Goal: Use online tool/utility: Utilize a website feature to perform a specific function

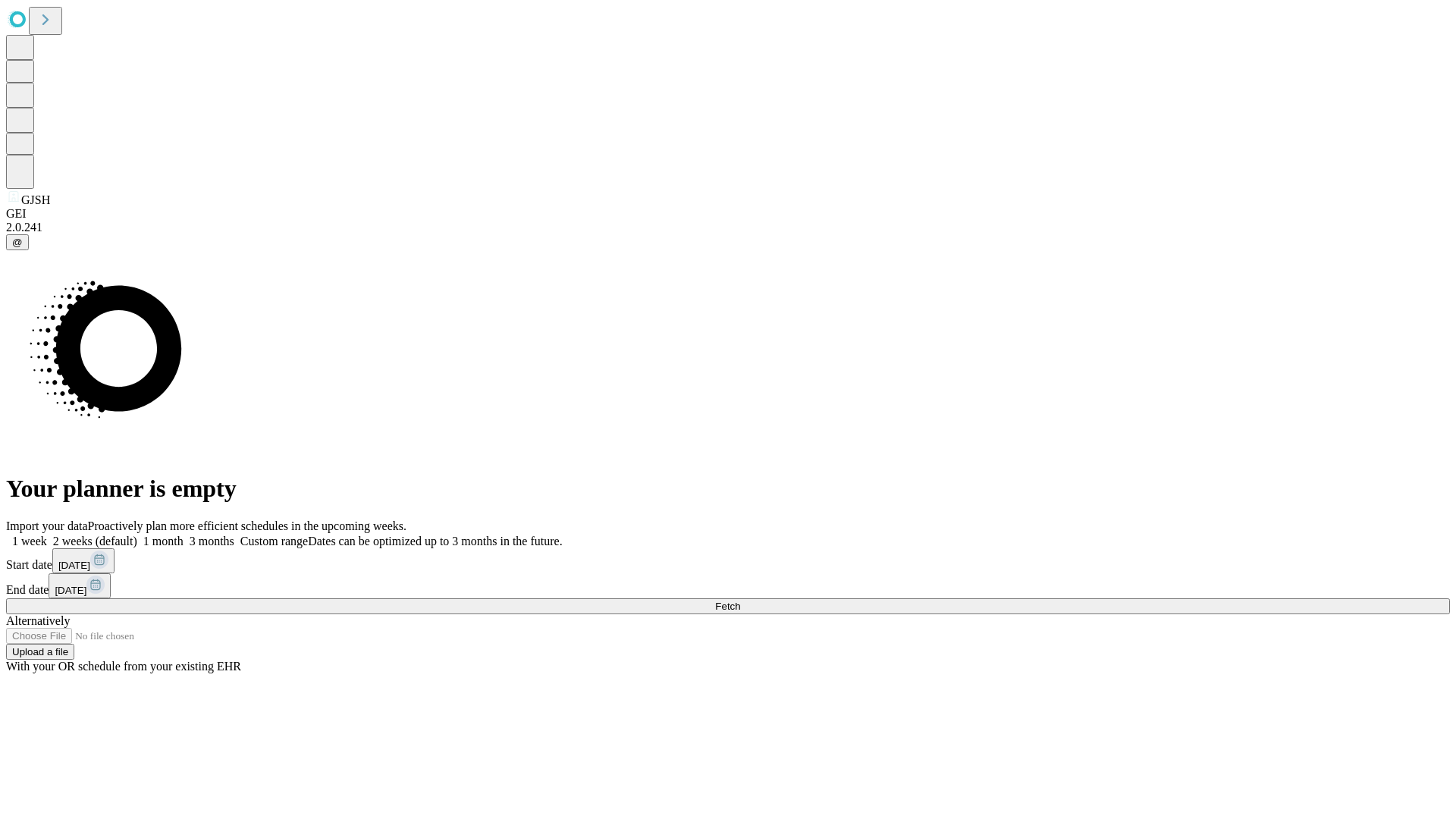
click at [741, 600] on span "Fetch" at bounding box center [728, 606] width 25 height 11
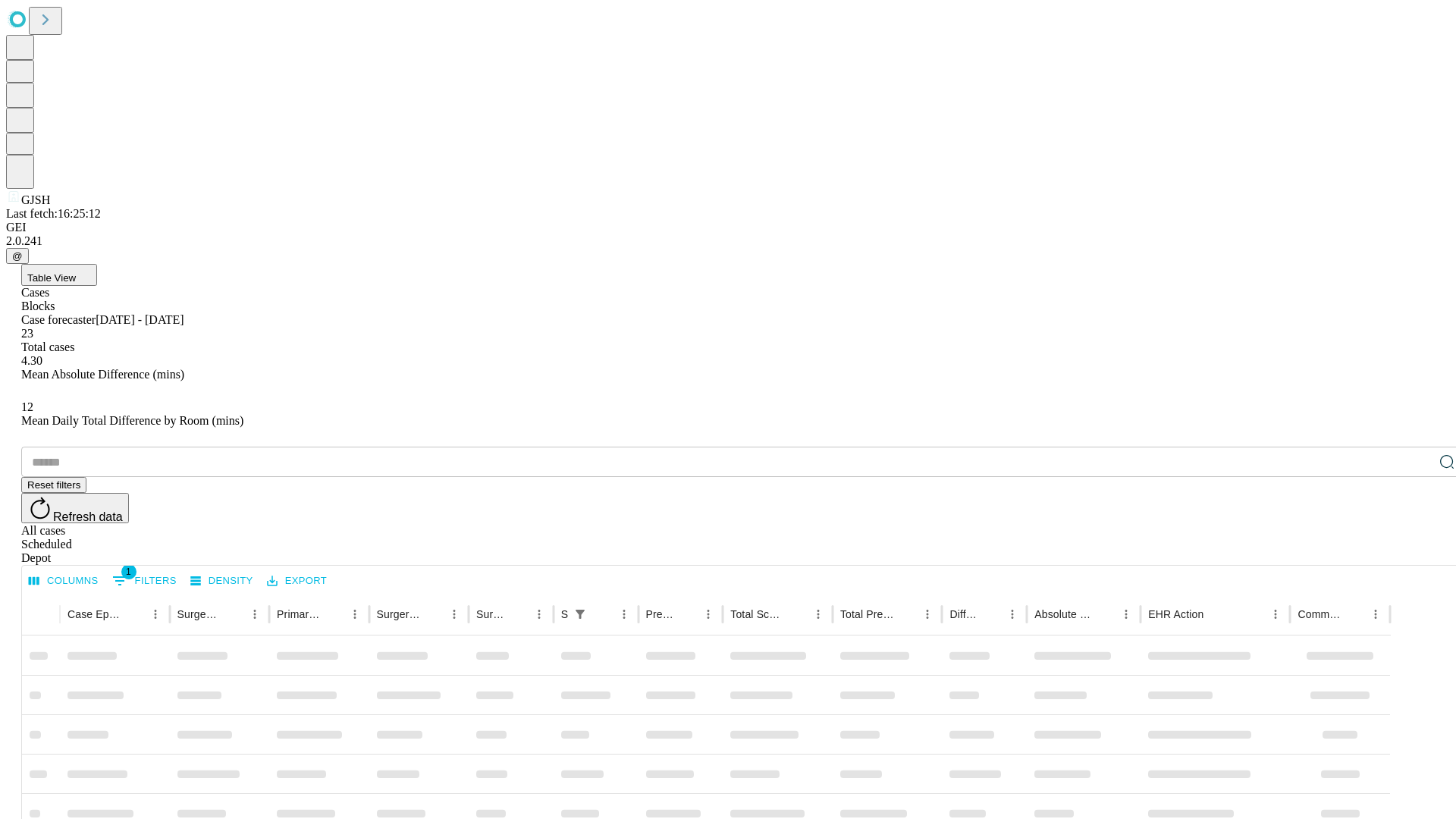
click at [76, 272] on span "Table View" at bounding box center [51, 277] width 48 height 11
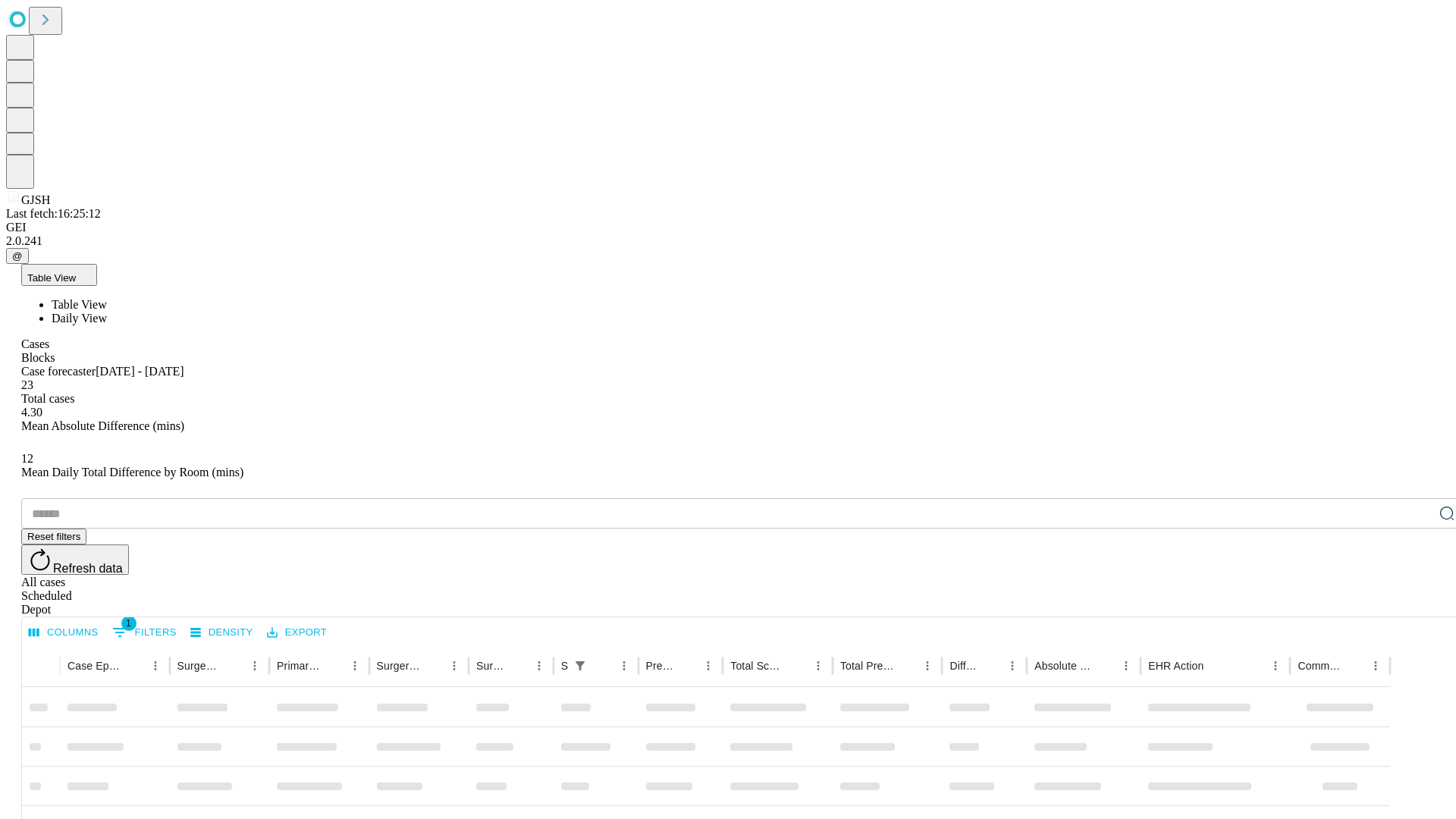
click at [107, 312] on span "Daily View" at bounding box center [80, 318] width 56 height 13
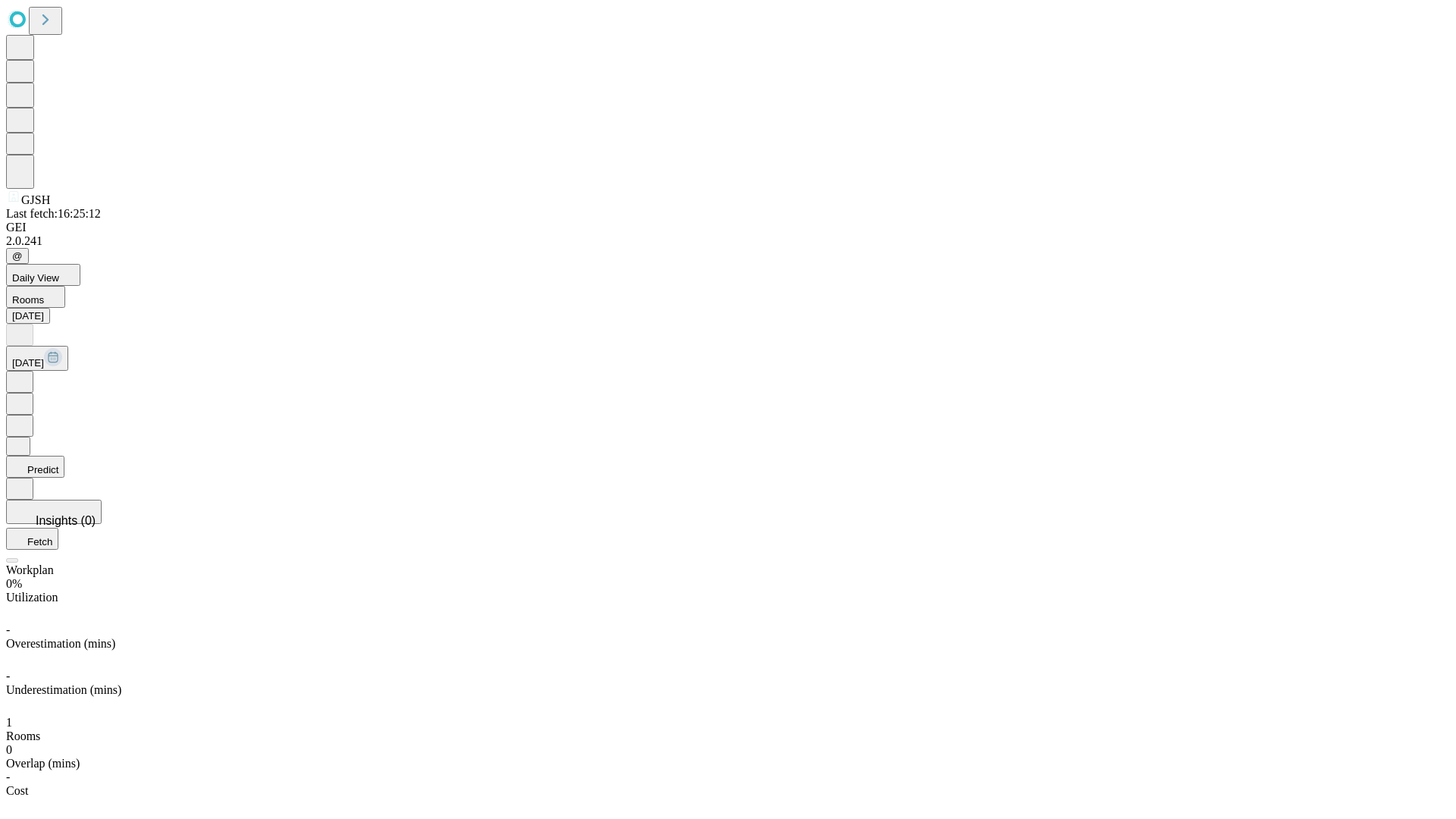
click at [64, 455] on button "Predict" at bounding box center [35, 467] width 58 height 22
